Goal: Task Accomplishment & Management: Manage account settings

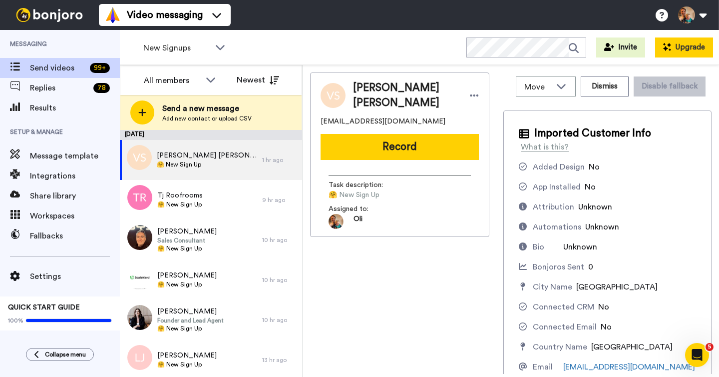
click at [682, 44] on button "Upgrade" at bounding box center [684, 47] width 58 height 20
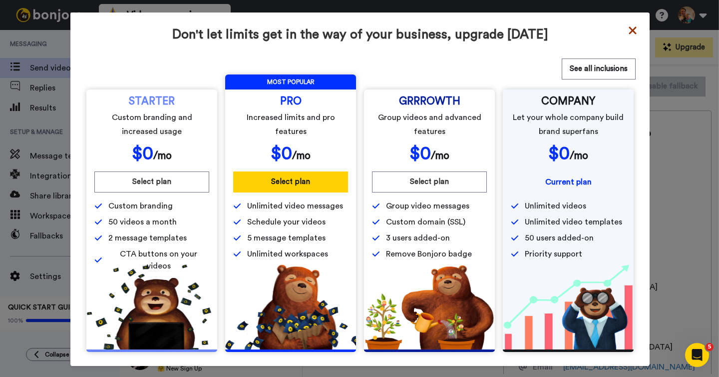
click at [631, 35] on icon at bounding box center [633, 30] width 10 height 12
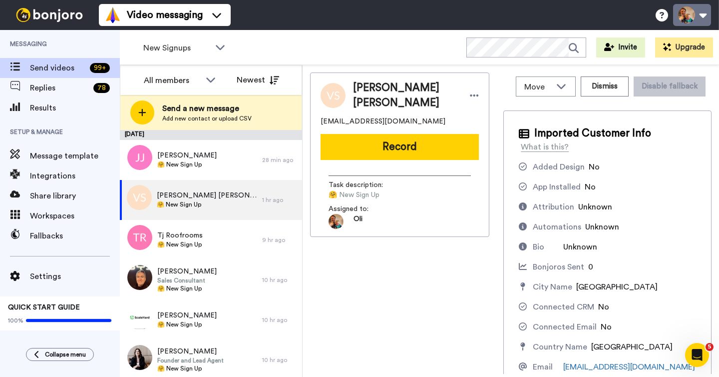
click at [708, 16] on button at bounding box center [692, 15] width 38 height 22
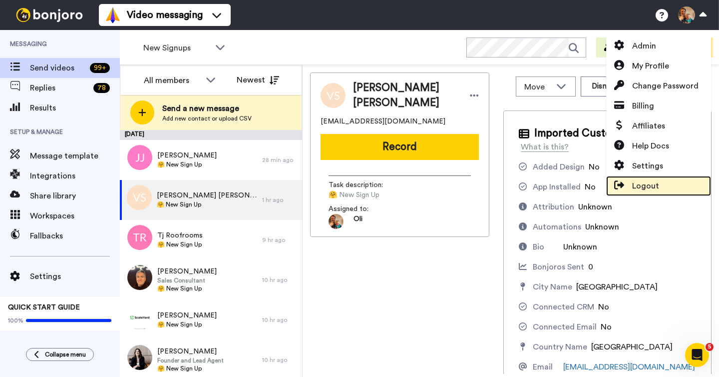
click at [635, 183] on span "Logout" at bounding box center [645, 186] width 27 height 12
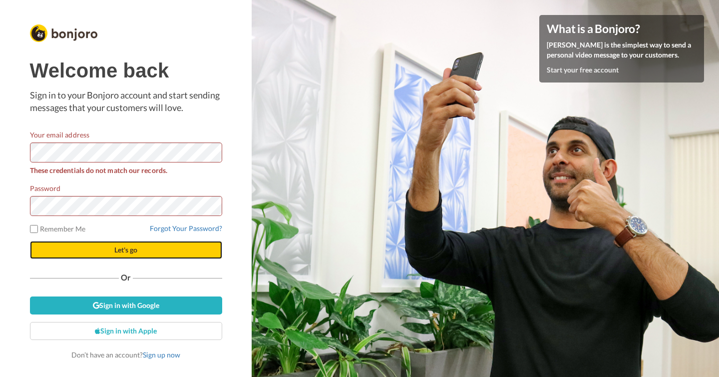
click at [124, 256] on button "Let's go" at bounding box center [126, 250] width 192 height 18
